Goal: Book appointment/travel/reservation

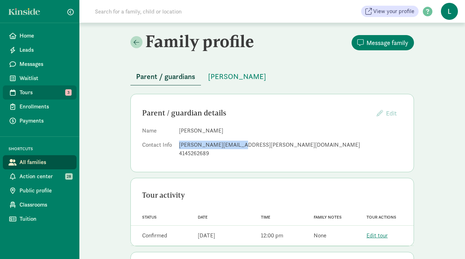
click at [43, 94] on span "Tours" at bounding box center [45, 92] width 51 height 9
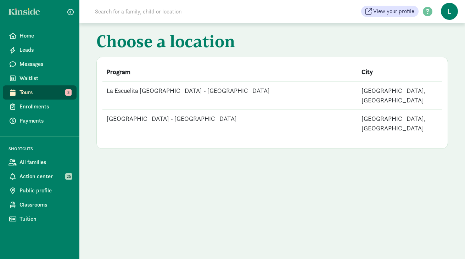
click at [180, 110] on td "[GEOGRAPHIC_DATA] - [GEOGRAPHIC_DATA]" at bounding box center [230, 124] width 255 height 28
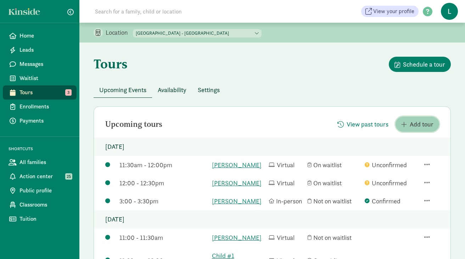
click at [428, 123] on span "Add tour" at bounding box center [422, 125] width 24 height 10
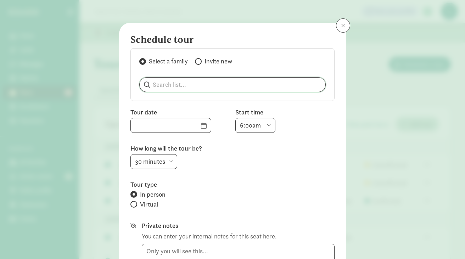
click at [210, 85] on input "search" at bounding box center [233, 85] width 186 height 14
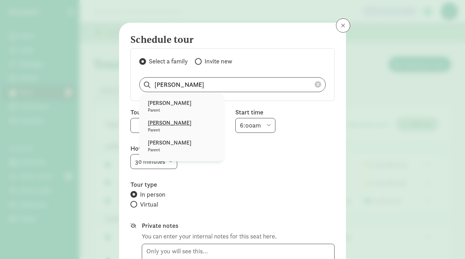
click at [175, 125] on p "[PERSON_NAME]" at bounding box center [182, 123] width 68 height 9
type input "[PERSON_NAME]"
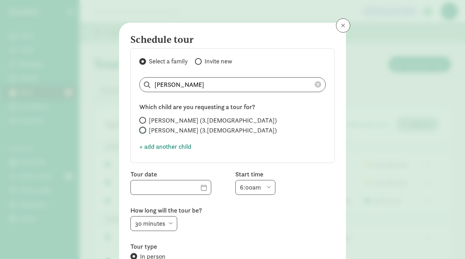
click at [144, 129] on input "[PERSON_NAME] (3.[DEMOGRAPHIC_DATA])" at bounding box center [141, 130] width 5 height 5
radio input "true"
click at [142, 121] on input "[PERSON_NAME] (3.[DEMOGRAPHIC_DATA])" at bounding box center [141, 120] width 5 height 5
radio input "true"
click at [144, 130] on span at bounding box center [142, 130] width 7 height 7
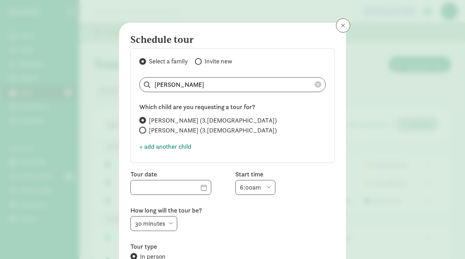
click at [144, 130] on input "Milo Braun (3.5 years old)" at bounding box center [141, 130] width 5 height 5
radio input "true"
radio input "false"
click at [195, 189] on input "text" at bounding box center [171, 188] width 80 height 14
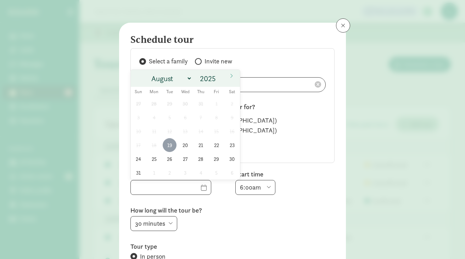
click at [168, 146] on span "19" at bounding box center [170, 145] width 14 height 14
type input "08/19/2025"
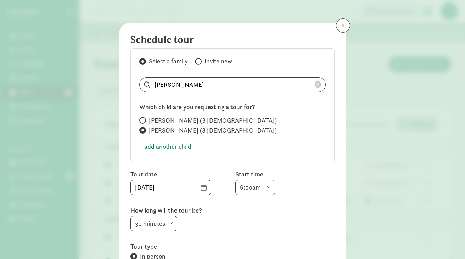
click at [269, 185] on select "6:00am 6:30am 7:00am 7:30am 8:00am 8:30am 9:00am 9:30am 10:00am 10:30am 11:00am…" at bounding box center [256, 187] width 40 height 15
select select "4:00pm"
click at [236, 180] on select "6:00am 6:30am 7:00am 7:30am 8:00am 8:30am 9:00am 9:30am 10:00am 10:30am 11:00am…" at bounding box center [256, 187] width 40 height 15
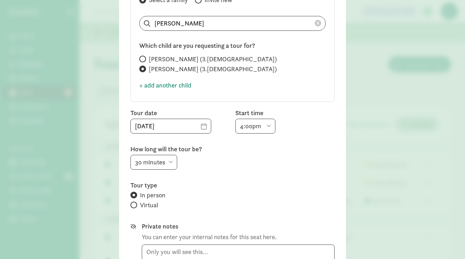
scroll to position [62, 0]
click at [144, 59] on span at bounding box center [142, 58] width 7 height 7
click at [144, 59] on input "Sofia Braun (3.5 years old)" at bounding box center [141, 58] width 5 height 5
radio input "true"
click at [144, 69] on input "Milo Braun (3.5 years old)" at bounding box center [141, 68] width 5 height 5
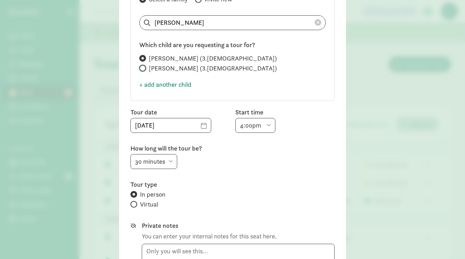
radio input "true"
radio input "false"
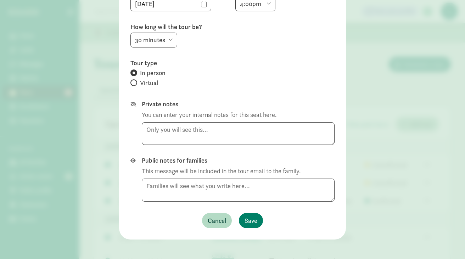
scroll to position [187, 0]
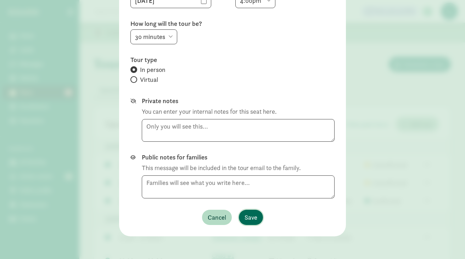
click at [256, 219] on span "Save" at bounding box center [251, 218] width 13 height 10
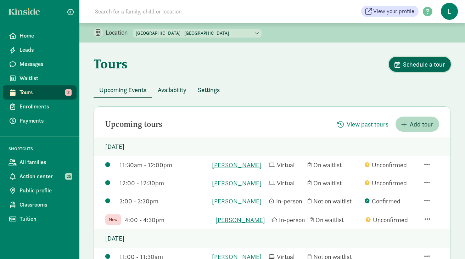
click at [412, 64] on span "Schedule a tour" at bounding box center [424, 65] width 42 height 10
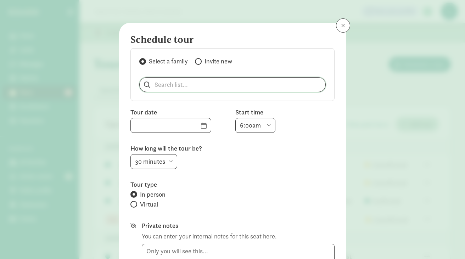
click at [180, 88] on input "search" at bounding box center [233, 85] width 186 height 14
click at [171, 101] on p "Mariana Paonessa" at bounding box center [182, 103] width 68 height 9
type input "Mariana Paonessa"
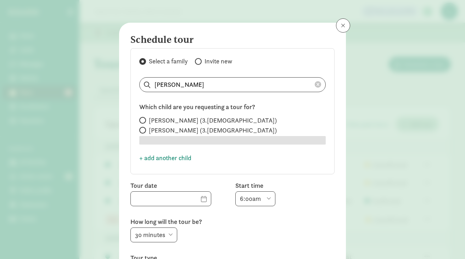
click at [144, 120] on span at bounding box center [142, 120] width 7 height 7
click at [144, 120] on input "Sofia Braun (3.5 years old)" at bounding box center [141, 120] width 5 height 5
radio input "true"
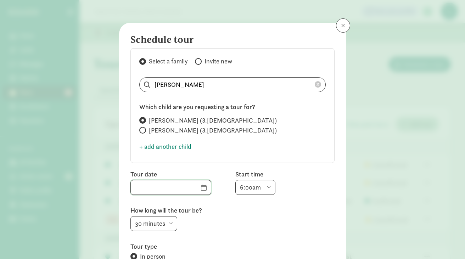
click at [196, 186] on input "text" at bounding box center [171, 188] width 80 height 14
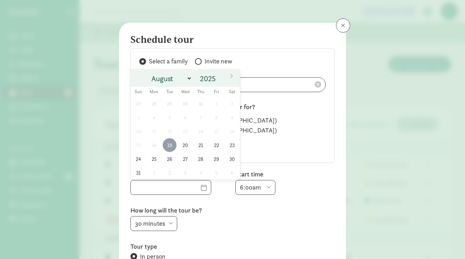
click at [170, 147] on span "19" at bounding box center [170, 145] width 14 height 14
type input "08/19/2025"
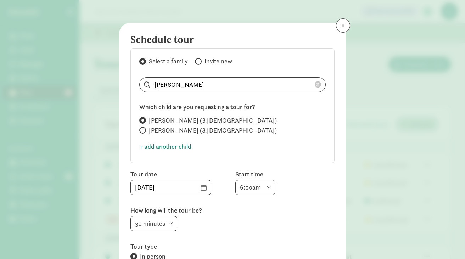
click at [266, 186] on select "6:00am 6:30am 7:00am 7:30am 8:00am 8:30am 9:00am 9:30am 10:00am 10:30am 11:00am…" at bounding box center [256, 187] width 40 height 15
select select "4:00pm"
click at [236, 180] on select "6:00am 6:30am 7:00am 7:30am 8:00am 8:30am 9:00am 9:30am 10:00am 10:30am 11:00am…" at bounding box center [256, 187] width 40 height 15
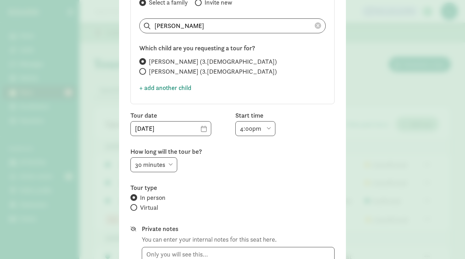
scroll to position [62, 0]
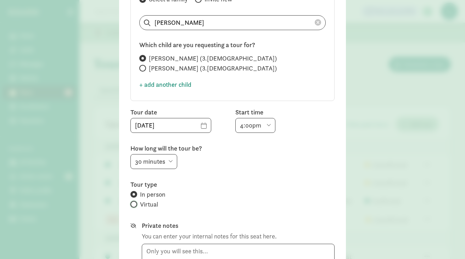
click at [131, 203] on input "Virtual" at bounding box center [133, 204] width 5 height 5
radio input "true"
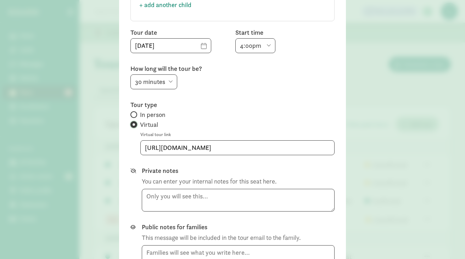
scroll to position [212, 0]
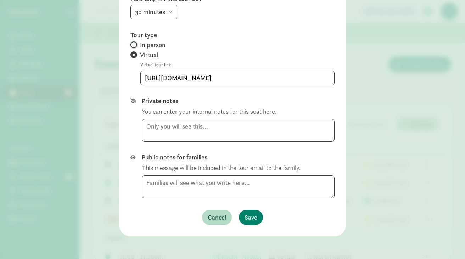
click at [134, 44] on input "In person" at bounding box center [133, 45] width 5 height 5
radio input "true"
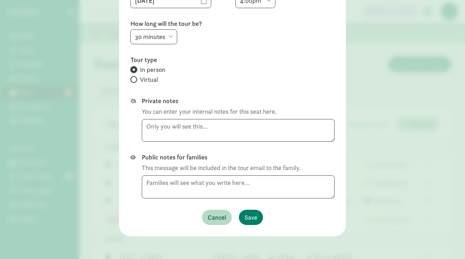
scroll to position [187, 0]
click at [249, 210] on button "Save" at bounding box center [251, 217] width 24 height 15
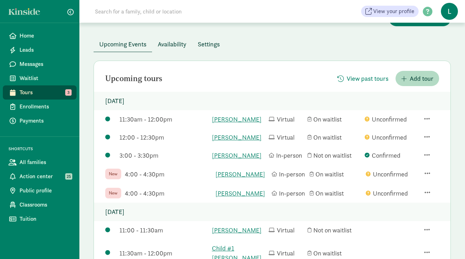
scroll to position [0, 0]
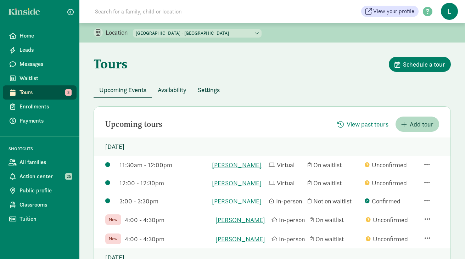
click at [216, 34] on select "La Escuelita Bilingual School - Columbia City La Escuelita Bilingual School - G…" at bounding box center [197, 33] width 129 height 9
select select "264153"
click at [133, 29] on select "La Escuelita Bilingual School - Columbia City La Escuelita Bilingual School - G…" at bounding box center [197, 33] width 129 height 9
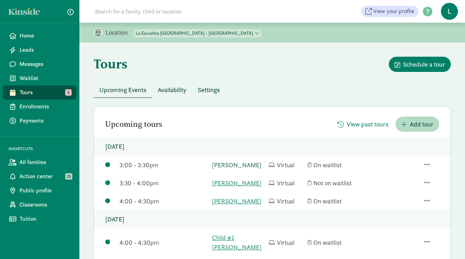
click at [223, 170] on link "Ember Miller-Henscheid" at bounding box center [238, 165] width 53 height 10
click at [222, 188] on link "Ezra Wilson" at bounding box center [238, 183] width 53 height 10
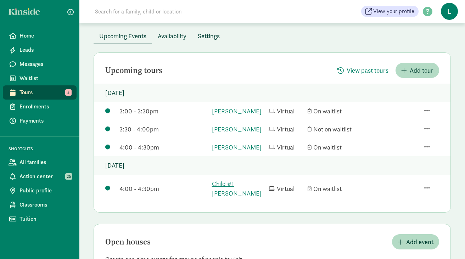
scroll to position [60, 0]
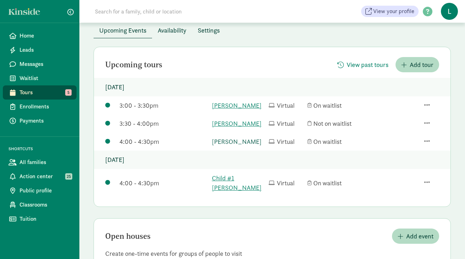
click at [226, 147] on link "[PERSON_NAME]" at bounding box center [238, 142] width 53 height 10
click at [230, 128] on link "Ezra Wilson" at bounding box center [238, 124] width 53 height 10
click at [228, 105] on link "Ember Miller-Henscheid" at bounding box center [238, 106] width 53 height 10
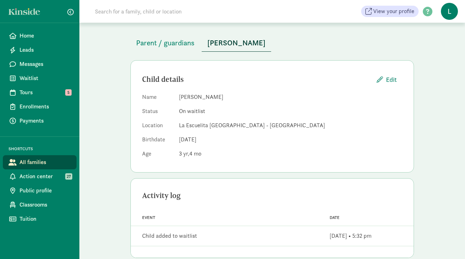
scroll to position [39, 0]
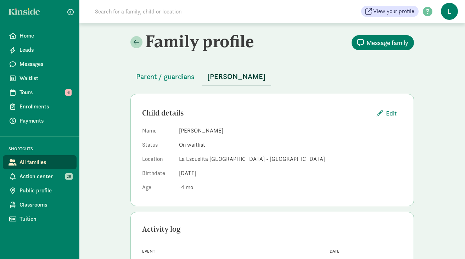
drag, startPoint x: 0, startPoint y: 0, endPoint x: 159, endPoint y: 3, distance: 159.3
